Goal: Task Accomplishment & Management: Use online tool/utility

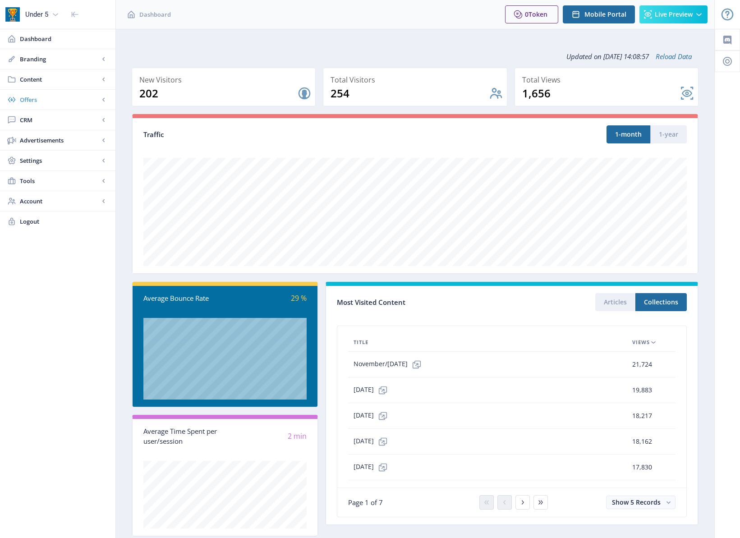
click at [53, 100] on span "Offers" at bounding box center [59, 99] width 79 height 9
click at [51, 179] on span "CRM" at bounding box center [59, 180] width 79 height 9
click at [80, 220] on span "Settings" at bounding box center [59, 221] width 79 height 9
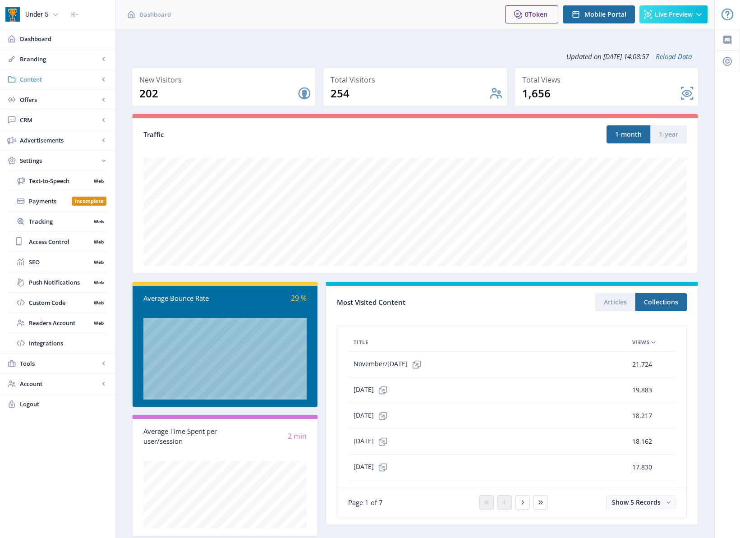
click at [63, 88] on link "Content" at bounding box center [57, 79] width 115 height 20
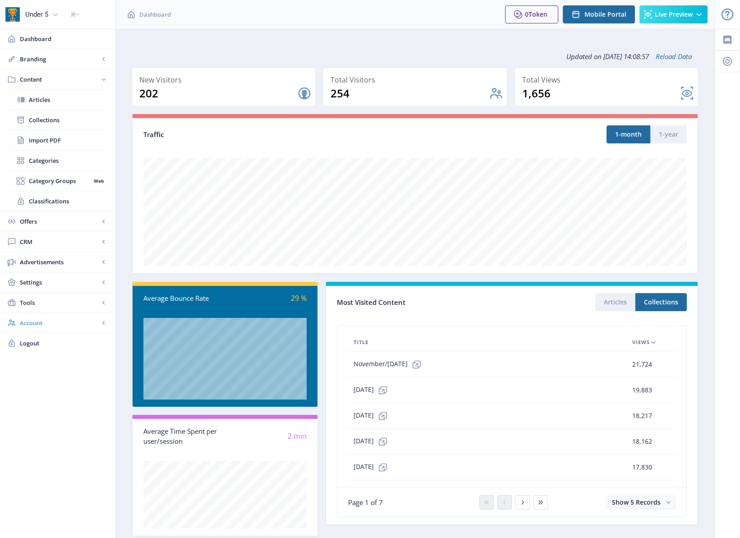
click at [59, 318] on span "Account" at bounding box center [59, 322] width 79 height 9
click at [62, 178] on span "Tools" at bounding box center [59, 180] width 79 height 9
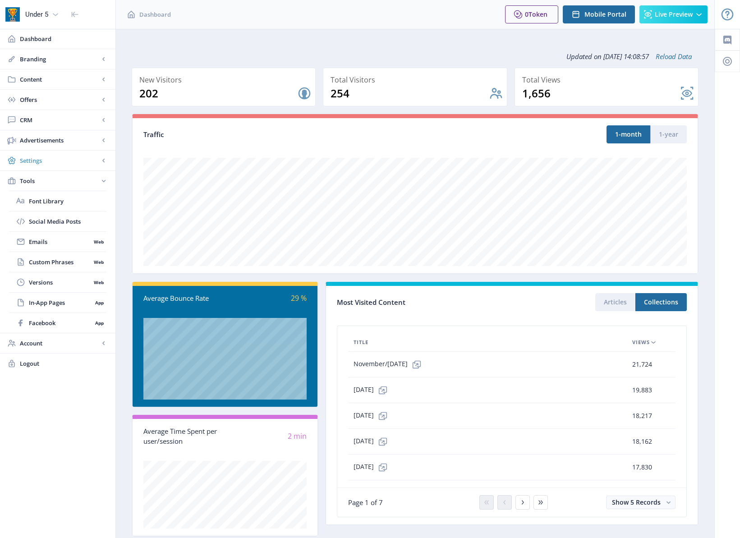
click at [69, 164] on span "Settings" at bounding box center [59, 160] width 79 height 9
click at [76, 140] on span "Advertisements" at bounding box center [59, 140] width 79 height 9
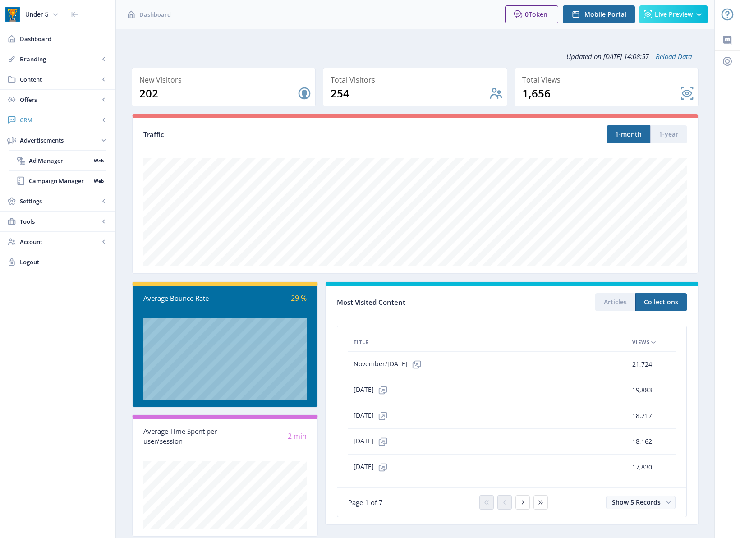
click at [92, 124] on span "CRM" at bounding box center [59, 119] width 79 height 9
click at [83, 102] on span "Offers" at bounding box center [59, 99] width 79 height 9
click at [77, 83] on span "Content" at bounding box center [59, 79] width 79 height 9
click at [47, 147] on link "Import PDF" at bounding box center [57, 140] width 97 height 20
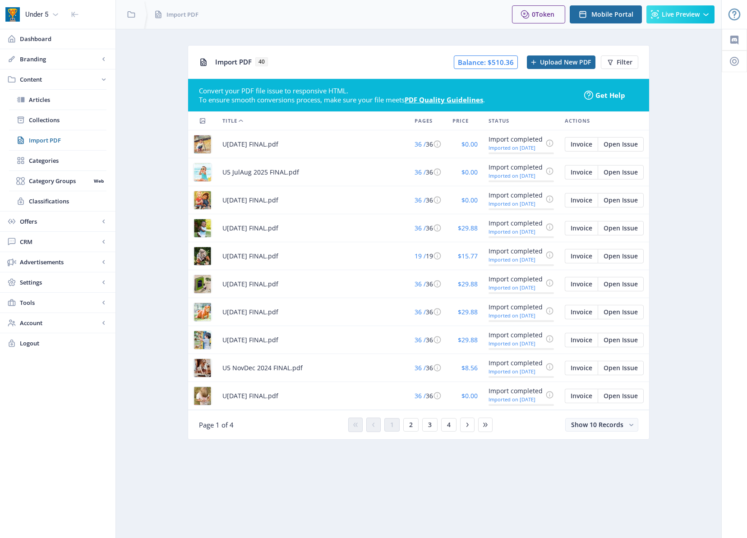
click at [259, 143] on span "U[DATE] FINAL.pdf" at bounding box center [250, 144] width 56 height 11
click at [414, 146] on span "36 /" at bounding box center [419, 144] width 11 height 9
click at [317, 142] on div "U[DATE] FINAL.pdf" at bounding box center [312, 144] width 181 height 11
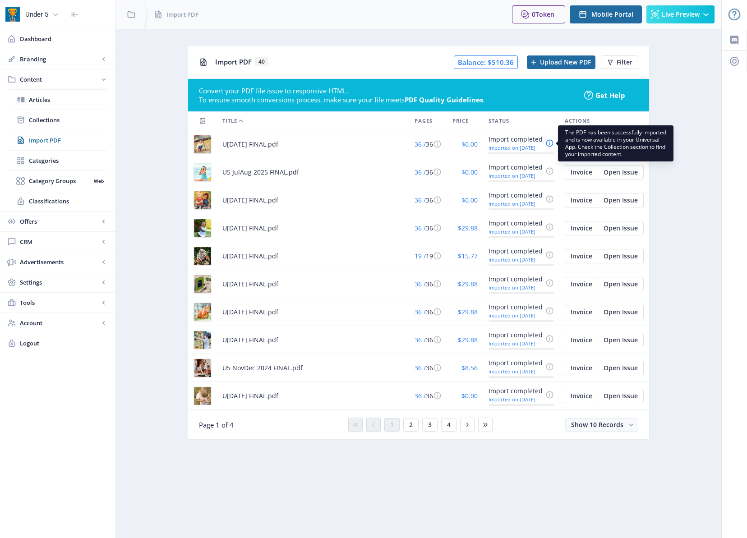
click at [524, 151] on div "Import completed Imported on [DATE]" at bounding box center [515, 143] width 54 height 18
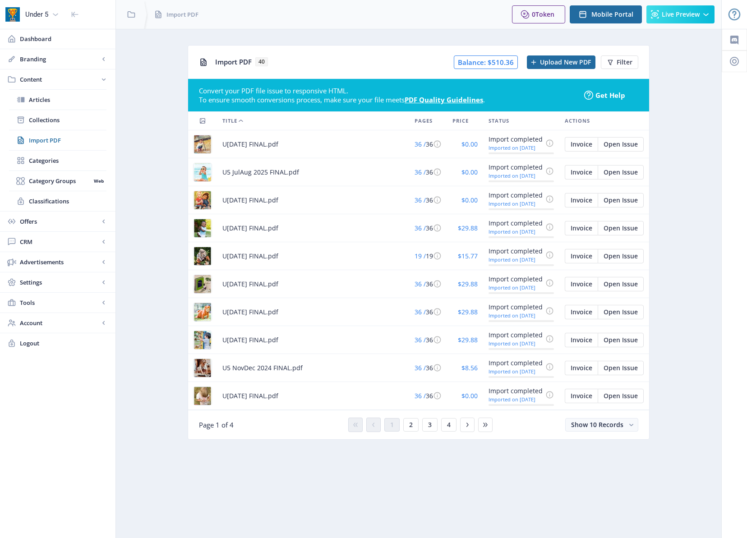
click at [308, 142] on div "U[DATE] FINAL.pdf" at bounding box center [312, 144] width 181 height 11
click at [626, 143] on span "Open Issue" at bounding box center [620, 144] width 34 height 7
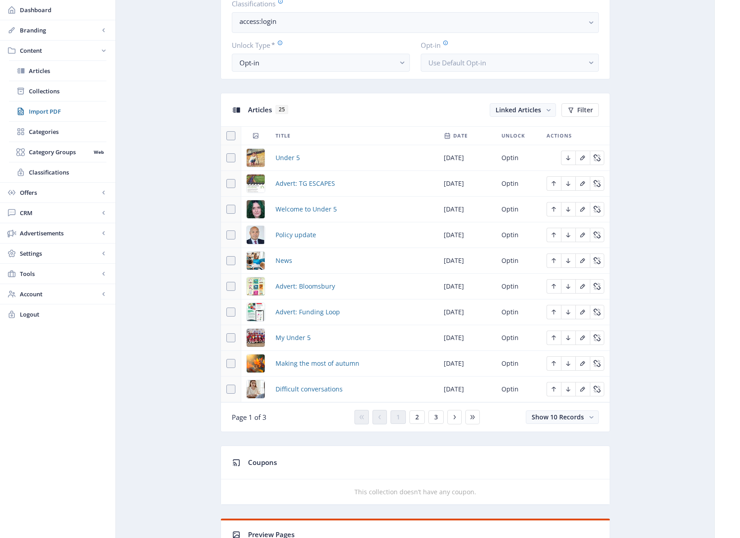
scroll to position [376, 0]
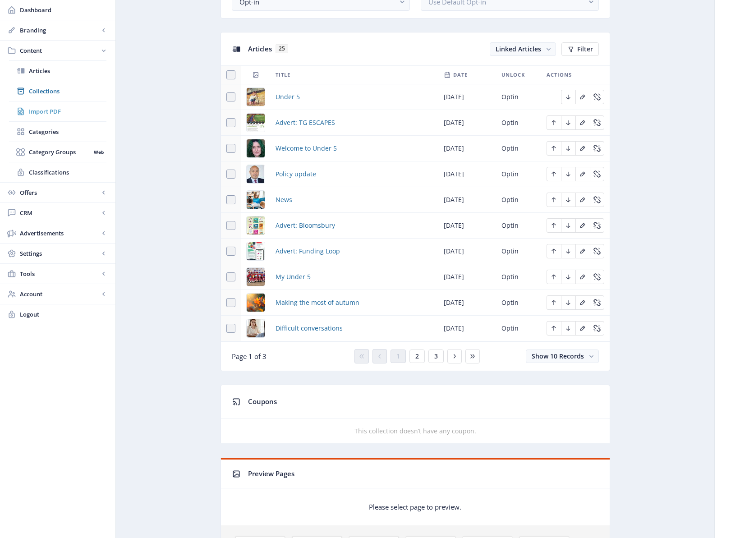
click at [41, 112] on span "Import PDF" at bounding box center [68, 111] width 78 height 9
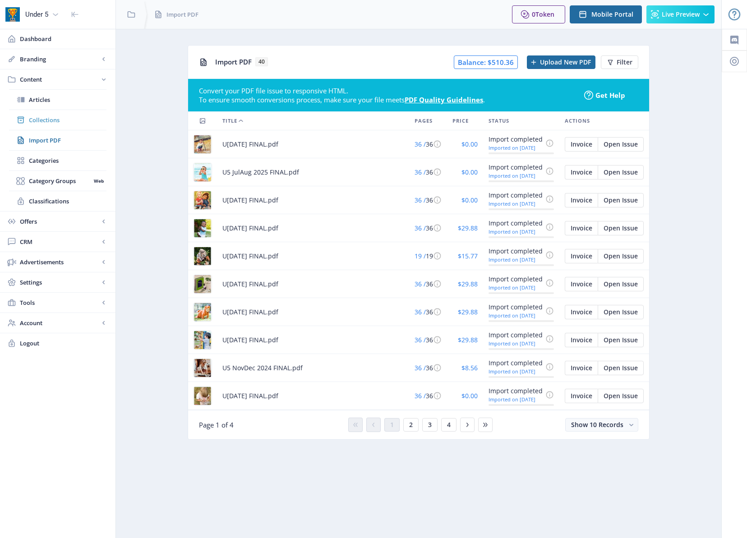
click at [36, 121] on span "Collections" at bounding box center [68, 119] width 78 height 9
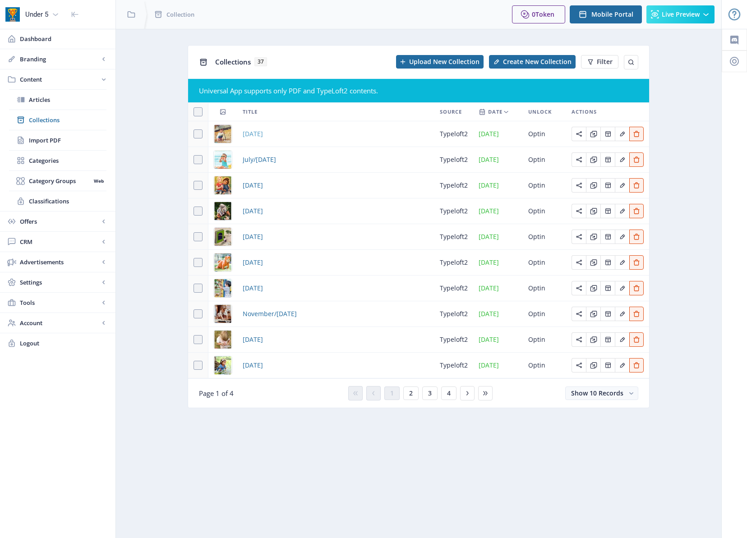
click at [259, 133] on span "[DATE]" at bounding box center [253, 134] width 20 height 11
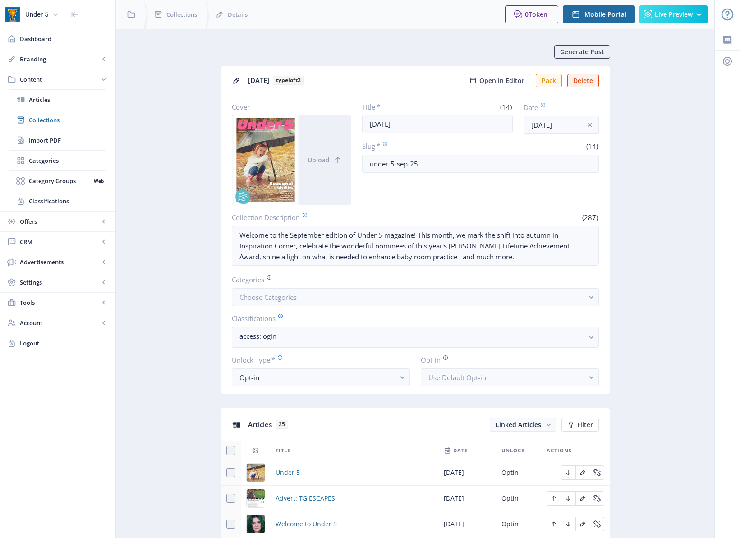
click at [318, 522] on div "You have unsaved changes Discard Changes Save Changes" at bounding box center [370, 523] width 650 height 29
click at [323, 523] on div "You have unsaved changes Discard Changes Save Changes" at bounding box center [370, 523] width 650 height 29
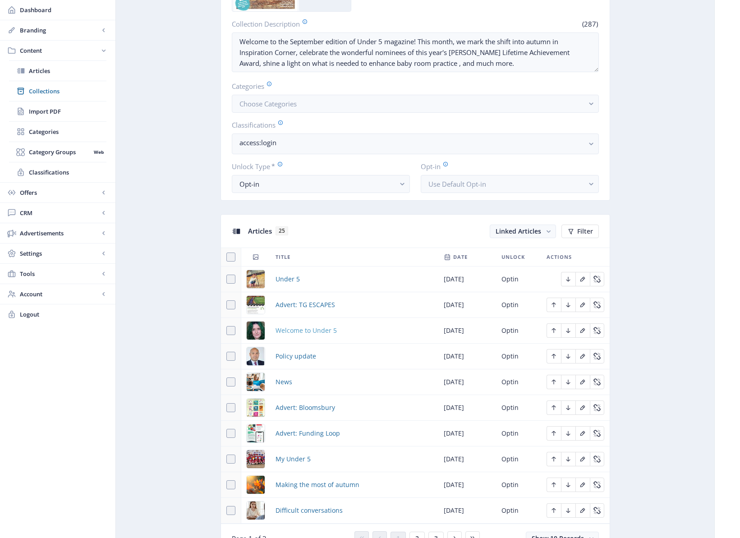
click at [304, 331] on span "Welcome to Under 5" at bounding box center [306, 330] width 61 height 11
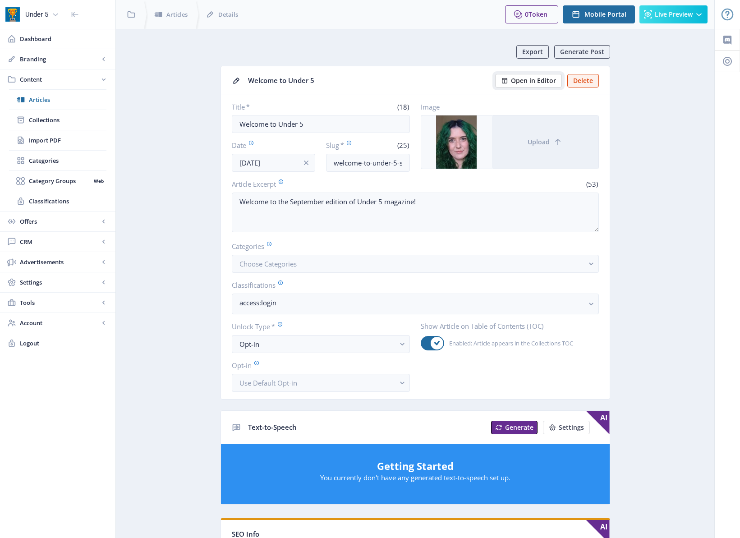
click at [536, 80] on span "Open in Editor" at bounding box center [533, 80] width 45 height 7
